Goal: Information Seeking & Learning: Learn about a topic

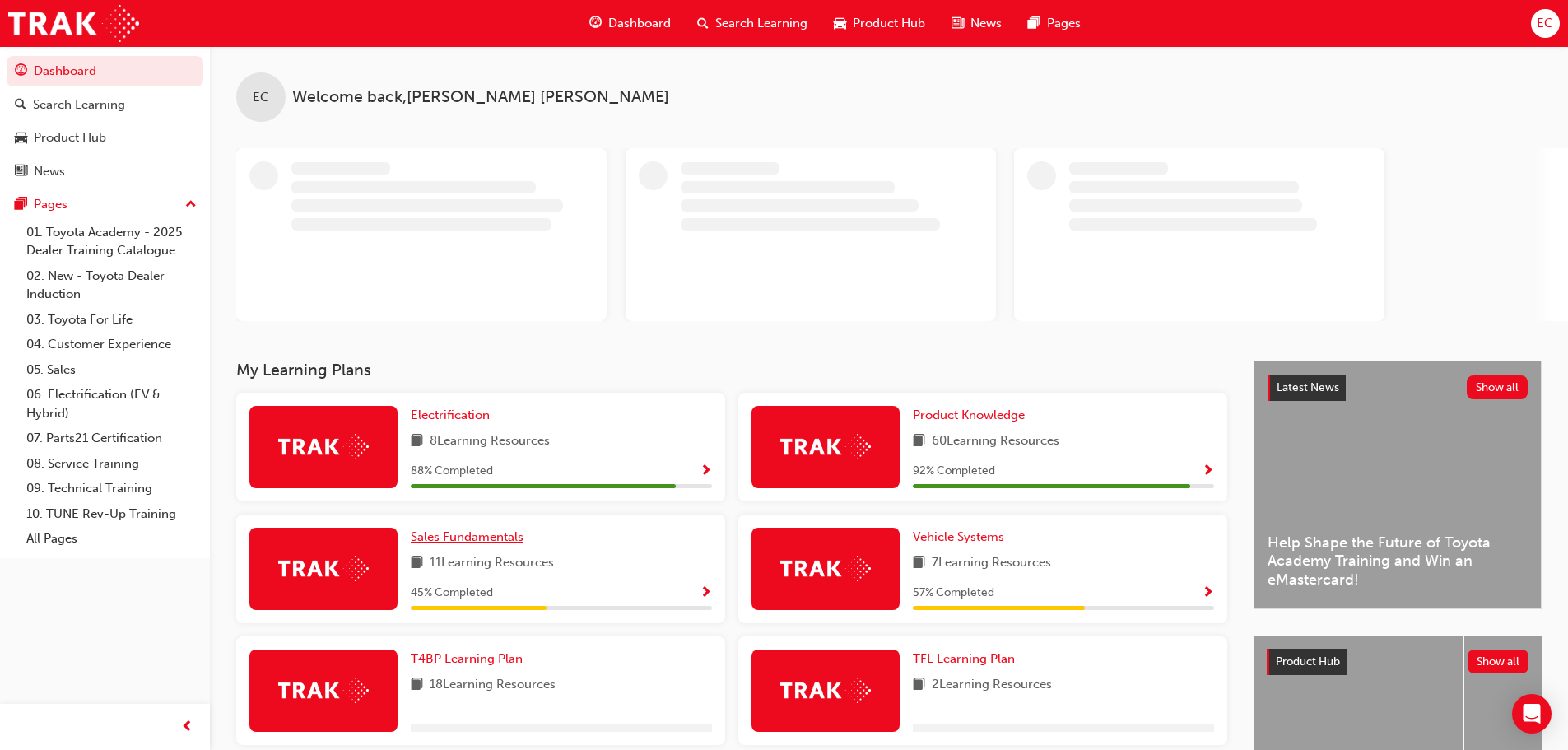
click at [477, 538] on span "Sales Fundamentals" at bounding box center [467, 536] width 113 height 15
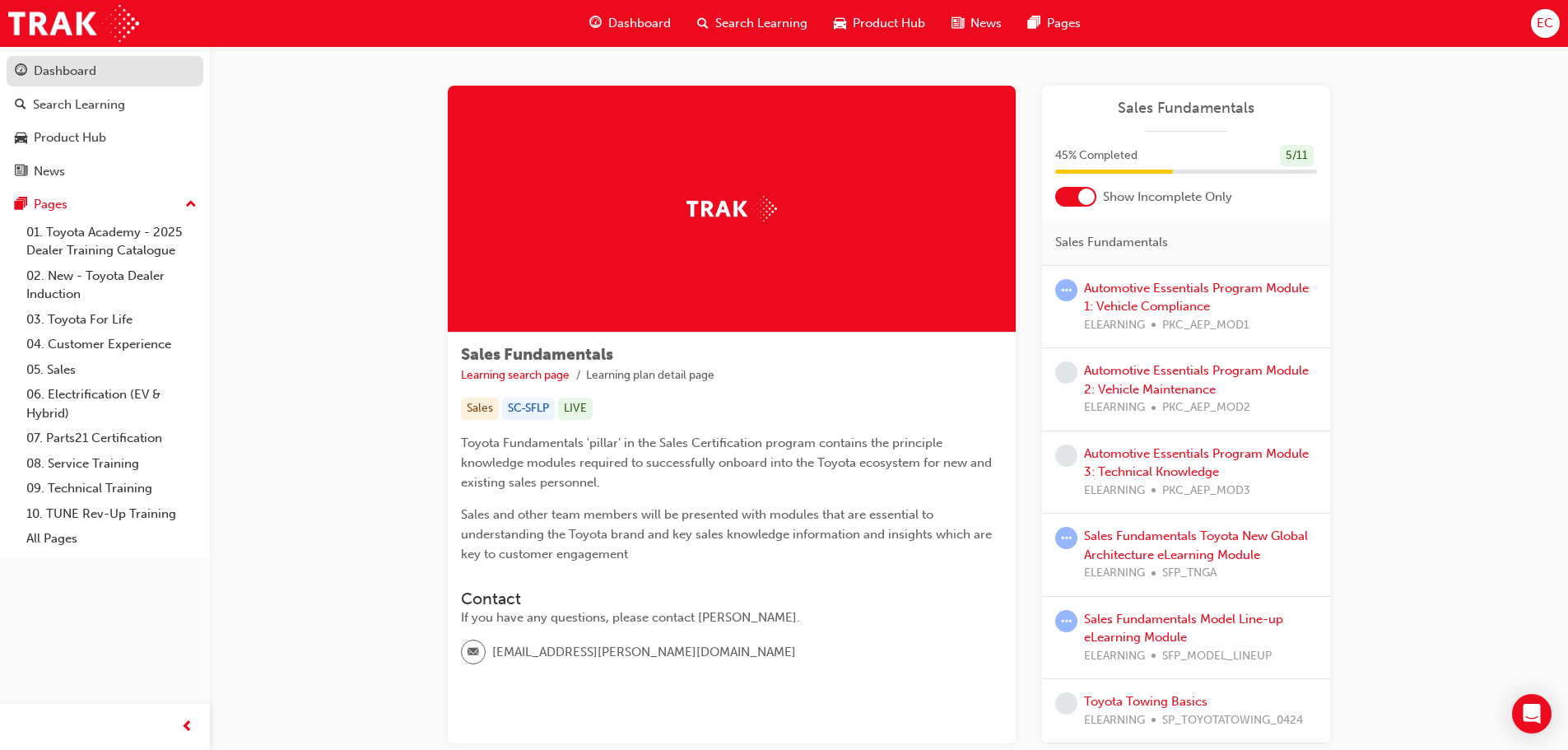
click at [74, 65] on div "Dashboard" at bounding box center [65, 71] width 63 height 19
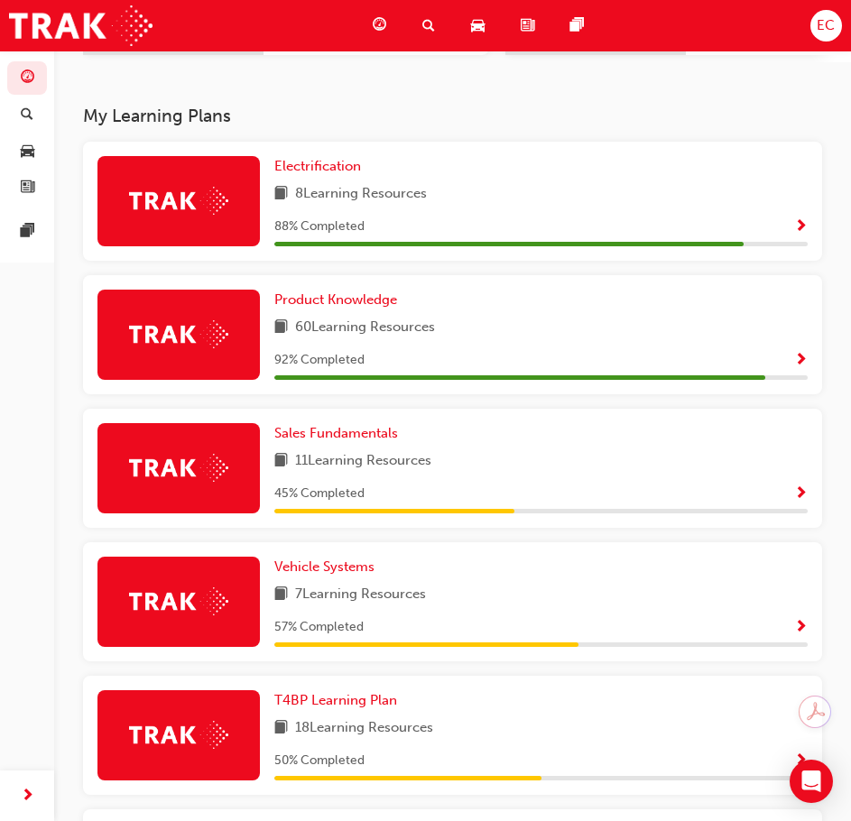
scroll to position [451, 0]
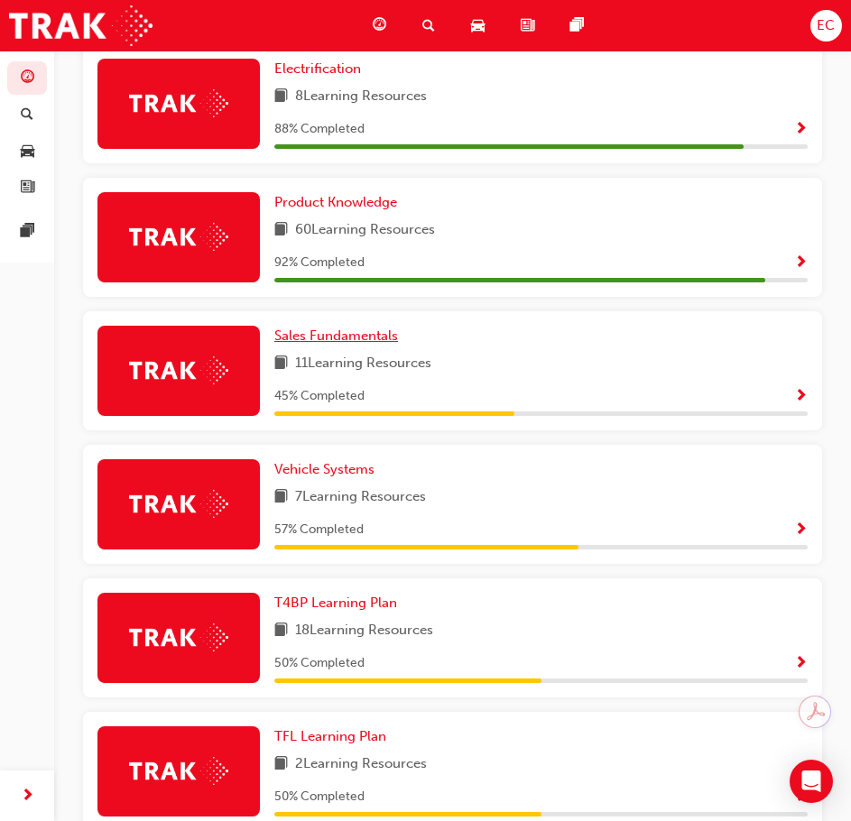
click at [349, 338] on span "Sales Fundamentals" at bounding box center [336, 336] width 124 height 16
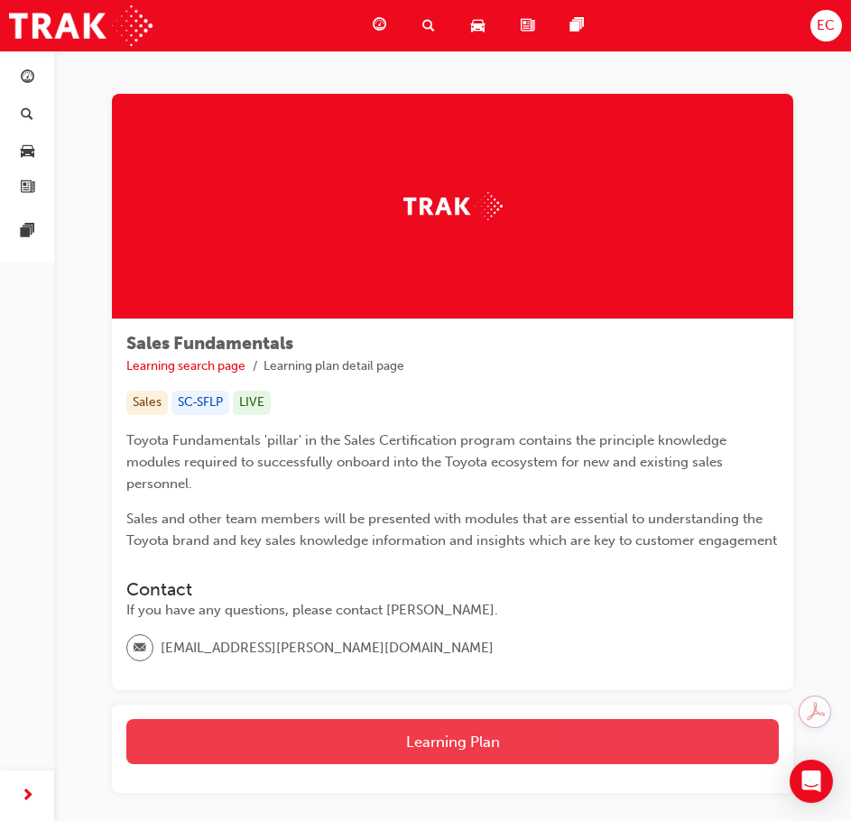
click at [548, 741] on button "Learning Plan" at bounding box center [452, 741] width 652 height 45
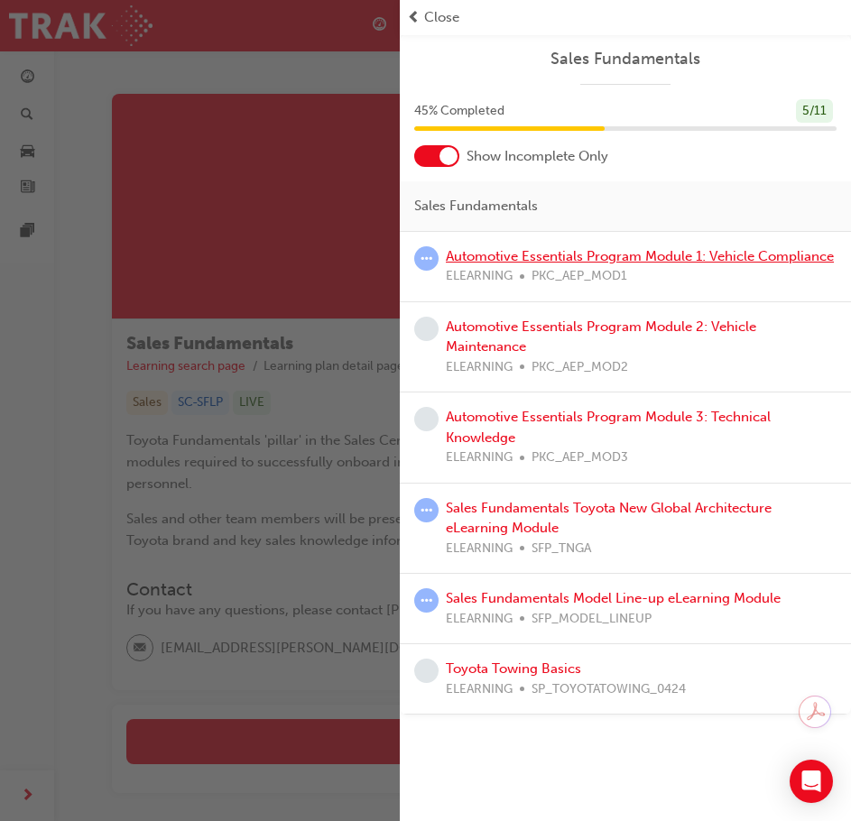
click at [613, 252] on link "Automotive Essentials Program Module 1: Vehicle Compliance" at bounding box center [640, 256] width 388 height 16
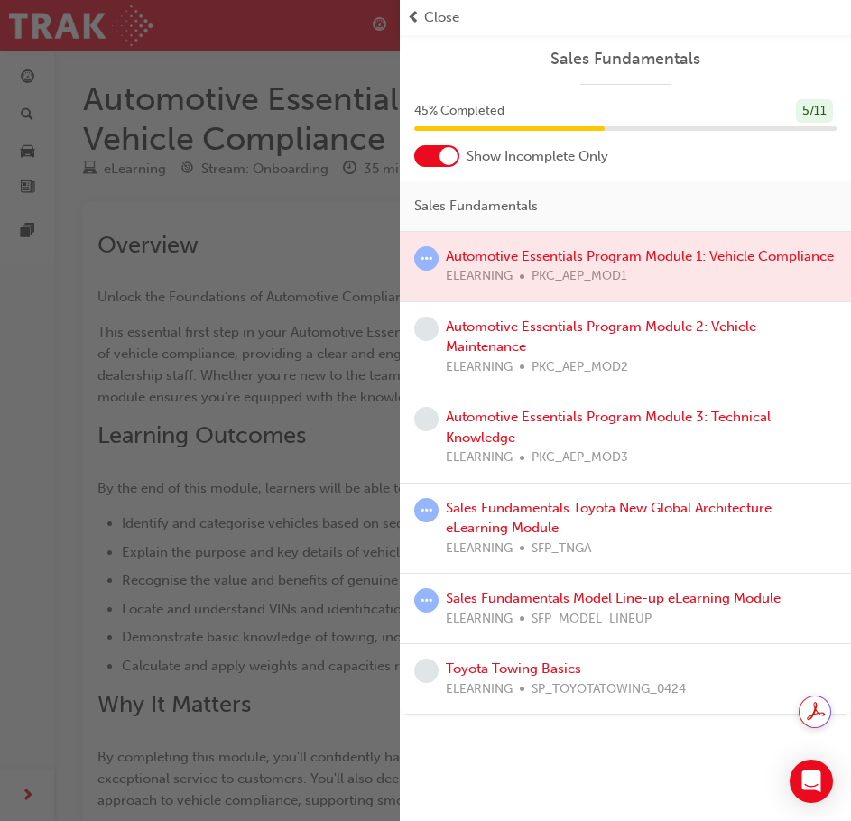
click at [528, 257] on div at bounding box center [625, 266] width 451 height 69
click at [572, 416] on link "Automotive Essentials Program Module 3: Technical Knowledge" at bounding box center [608, 427] width 325 height 37
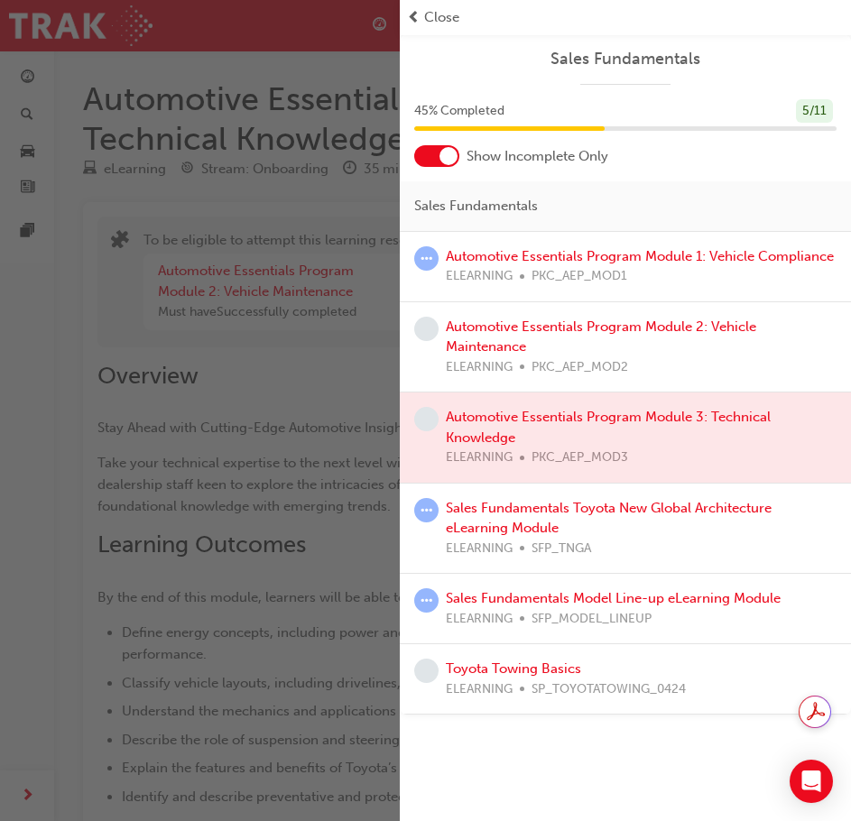
click at [264, 301] on div "button" at bounding box center [200, 410] width 400 height 821
click at [423, 22] on div "Close" at bounding box center [625, 17] width 437 height 21
